Goal: Transaction & Acquisition: Purchase product/service

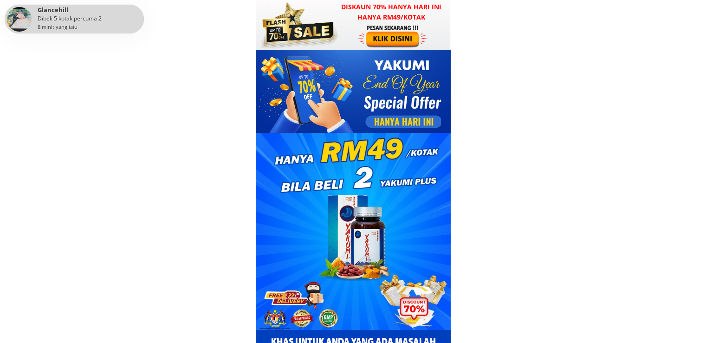
click at [422, 26] on div at bounding box center [394, 36] width 72 height 24
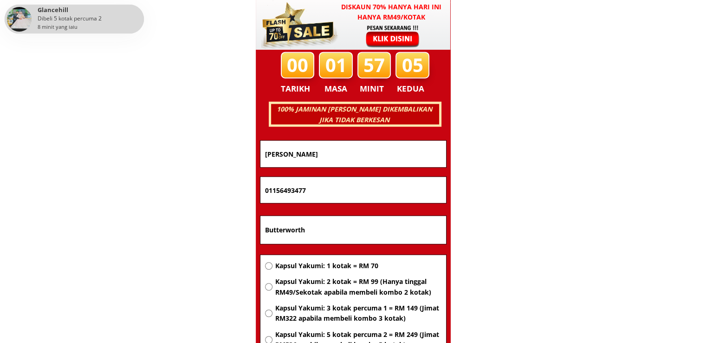
scroll to position [5949, 0]
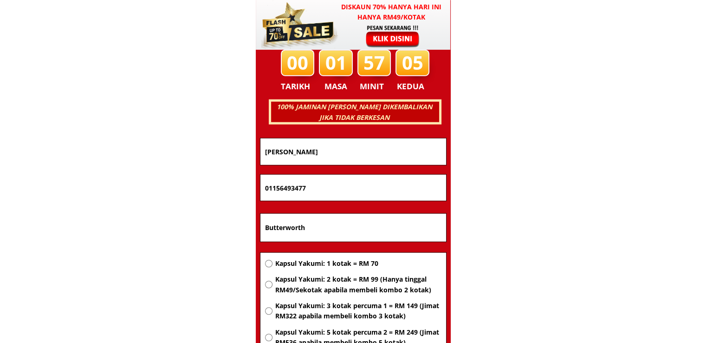
drag, startPoint x: 351, startPoint y: 227, endPoint x: 147, endPoint y: 226, distance: 204.8
paste input "No407 [GEOGRAPHIC_DATA]"
type input "No407 [GEOGRAPHIC_DATA]"
click at [355, 257] on div "Kapsul Yakumi: 1 kotak = RM 70 Kapsul Yakumi: 2 kotak = RM 99 (Hanya tinggal RM…" at bounding box center [353, 319] width 186 height 133
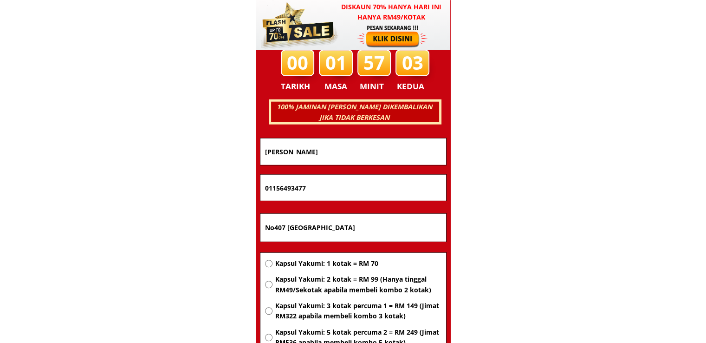
click at [343, 260] on span "Kapsul Yakumi: 1 kotak = RM 70" at bounding box center [358, 263] width 166 height 10
radio input "true"
drag, startPoint x: 319, startPoint y: 194, endPoint x: 164, endPoint y: 190, distance: 155.1
paste input "33054099"
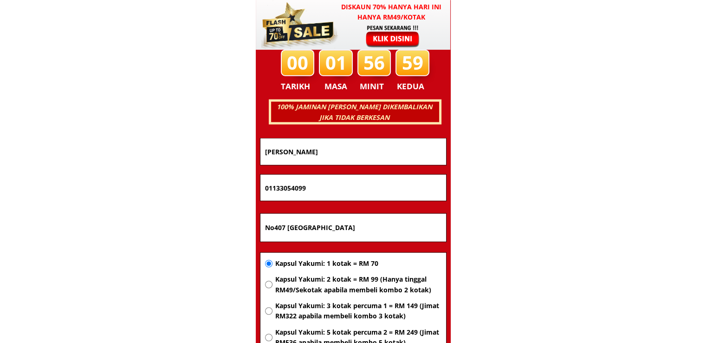
type input "01133054099"
drag, startPoint x: 370, startPoint y: 147, endPoint x: 155, endPoint y: 146, distance: 214.5
paste input "[PERSON_NAME]"
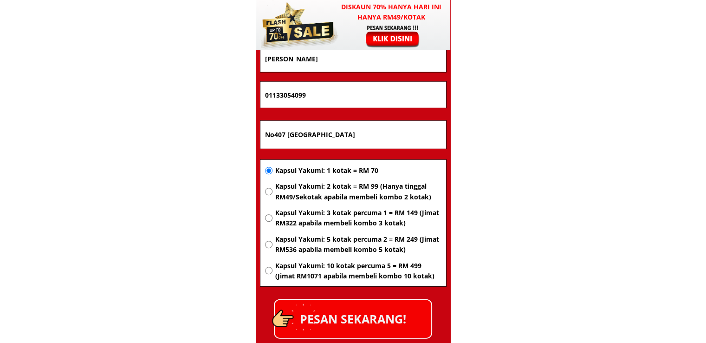
type input "[PERSON_NAME]"
click at [367, 326] on p "PESAN SEKARANG!" at bounding box center [353, 319] width 156 height 38
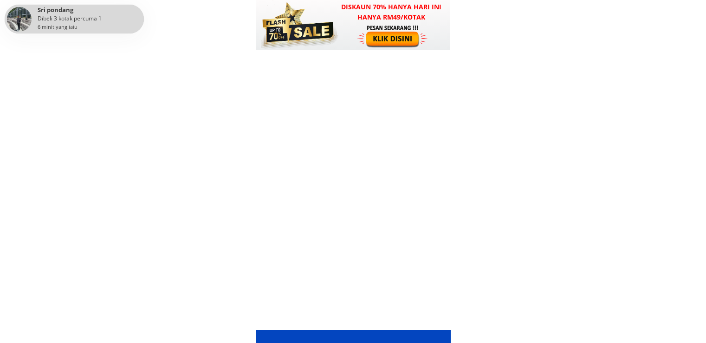
scroll to position [6042, 0]
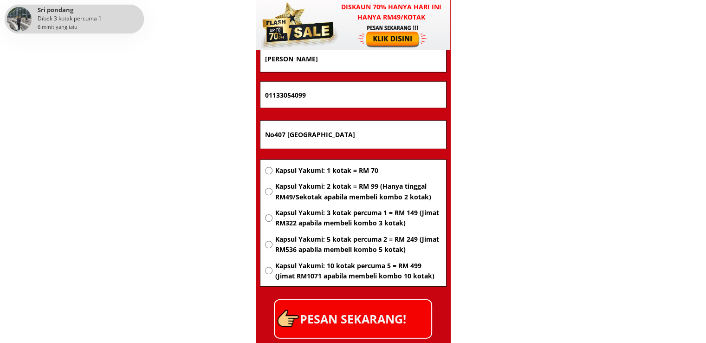
click at [401, 132] on input "No407 [GEOGRAPHIC_DATA]" at bounding box center [353, 135] width 181 height 28
paste input "Kg dalima kadai pak [PERSON_NAME].sabah"
type input "Kg dalima kadai pak [PERSON_NAME].sabah"
click at [350, 189] on span "Kapsul Yakumi: 2 kotak = RM 99 (Hanya tinggal RM49/Sekotak apabila membeli komb…" at bounding box center [358, 191] width 166 height 21
radio input "true"
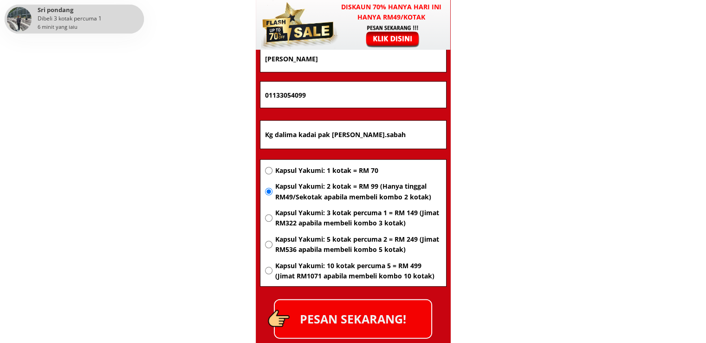
drag, startPoint x: 321, startPoint y: 95, endPoint x: 137, endPoint y: 93, distance: 184.3
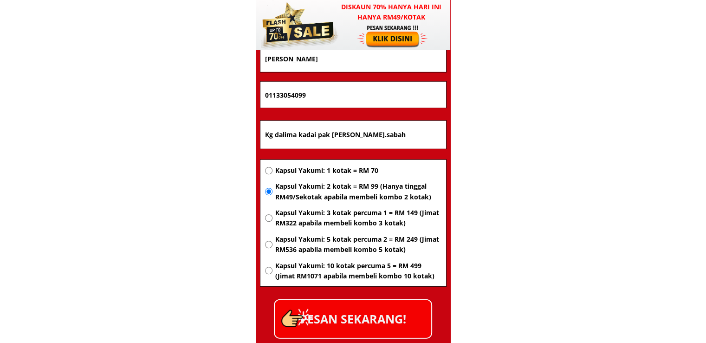
paste input "19640708"
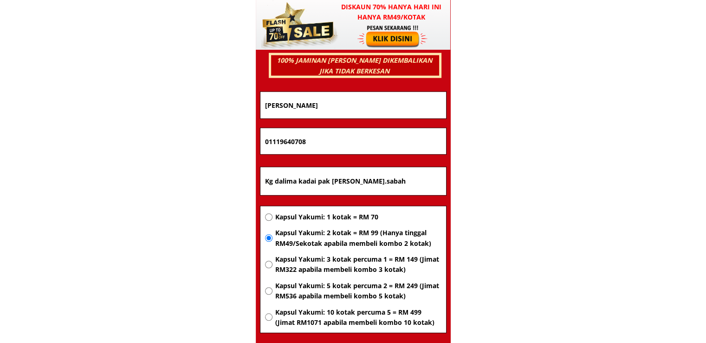
type input "01119640708"
click at [367, 104] on input "[PERSON_NAME]" at bounding box center [353, 105] width 181 height 26
paste input "[PERSON_NAME]"
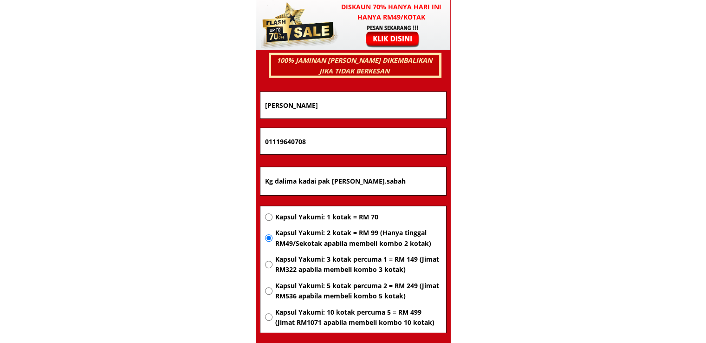
scroll to position [6089, 0]
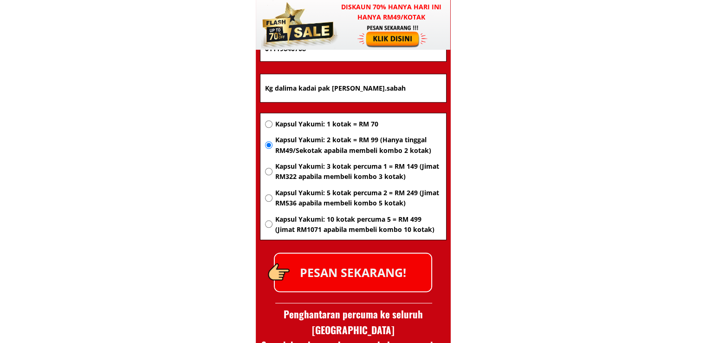
type input "[PERSON_NAME]"
click at [342, 250] on form "PESAN SEKARANG! [PERSON_NAME] umbong 01119640708 Kg dalima kadai pak [PERSON_NA…" at bounding box center [353, 145] width 187 height 293
click at [368, 270] on p "PESAN SEKARANG!" at bounding box center [353, 273] width 156 height 38
